Goal: Navigation & Orientation: Go to known website

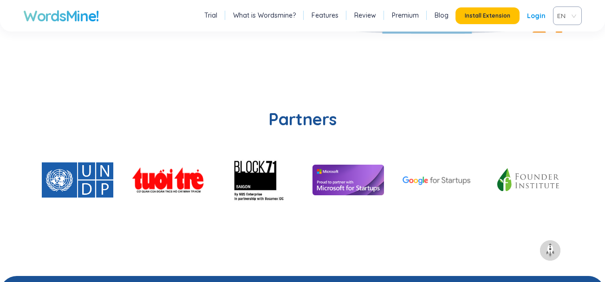
scroll to position [1949, 0]
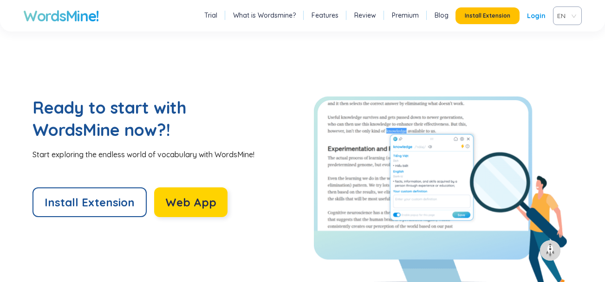
click at [182, 196] on span "Web App" at bounding box center [190, 202] width 51 height 15
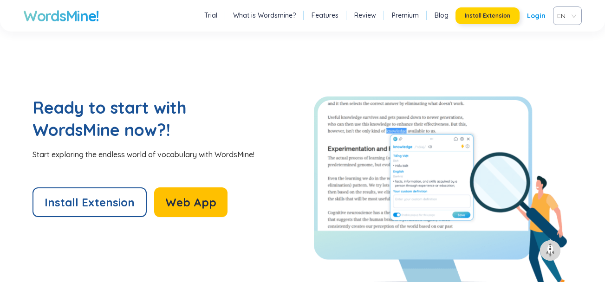
click at [496, 11] on button "Install Extension" at bounding box center [487, 15] width 64 height 17
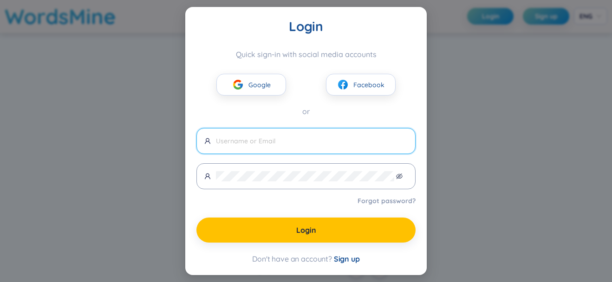
click at [444, 89] on div "Login Quick sign-in with social media accounts Google Facebook or Forgot passwo…" at bounding box center [306, 141] width 612 height 282
click at [108, 89] on div "Login Quick sign-in with social media accounts Google Facebook or Forgot passwo…" at bounding box center [306, 141] width 612 height 282
